Goal: Find specific fact: Find specific fact

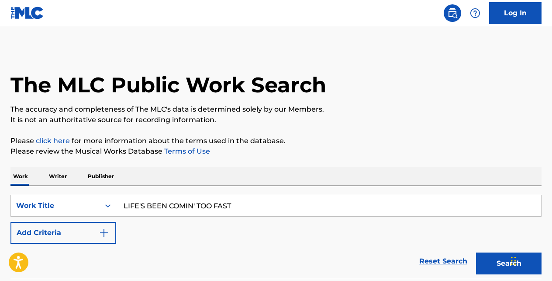
type input "LIFE'S BEEN COMIN' TOO FAST"
click at [105, 232] on img "Search Form" at bounding box center [104, 232] width 10 height 10
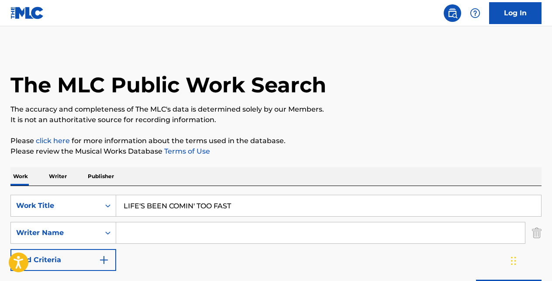
click at [132, 234] on input "Search Form" at bounding box center [320, 232] width 409 height 21
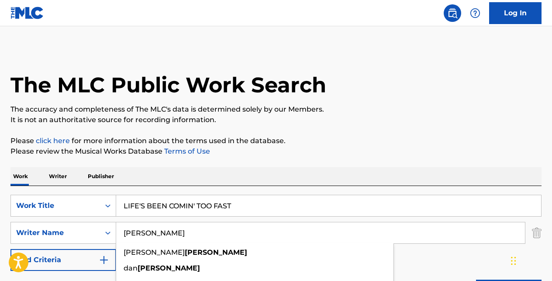
type input "[PERSON_NAME]"
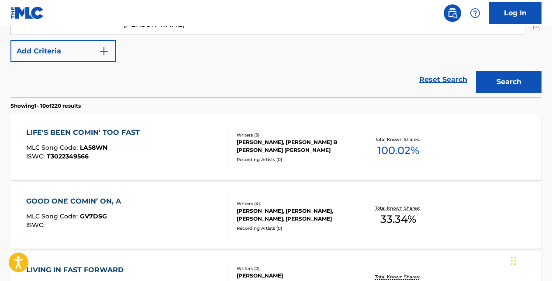
scroll to position [208, 0]
click at [121, 132] on div "LIFE'S BEEN COMIN' TOO FAST" at bounding box center [85, 132] width 118 height 10
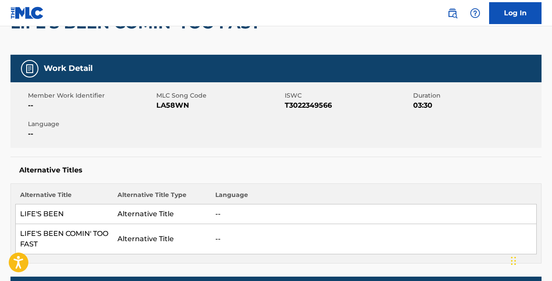
scroll to position [84, 0]
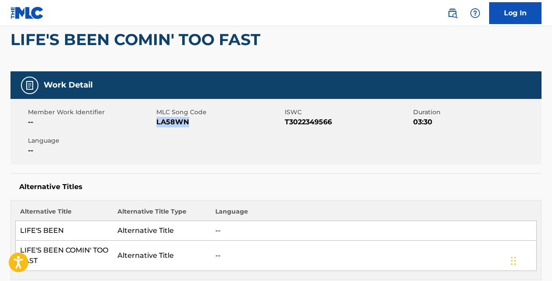
drag, startPoint x: 191, startPoint y: 118, endPoint x: 157, endPoint y: 122, distance: 33.4
click at [157, 122] on span "LA58WN" at bounding box center [219, 122] width 126 height 10
copy span "LA58WN"
